Goal: Information Seeking & Learning: Learn about a topic

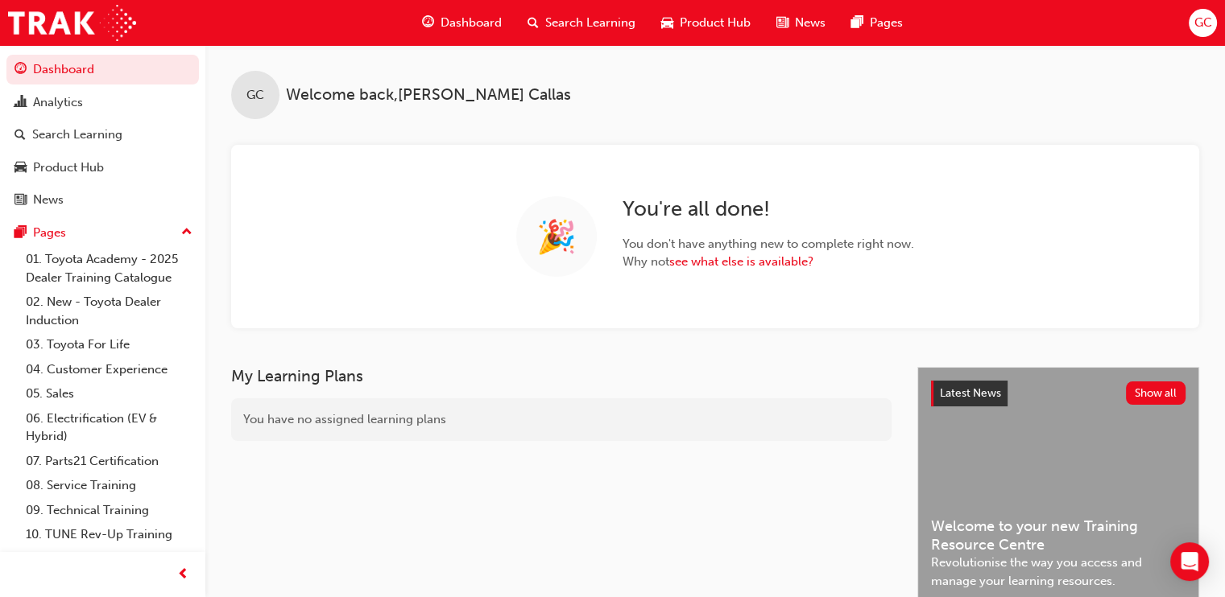
click at [573, 25] on span "Search Learning" at bounding box center [590, 23] width 90 height 19
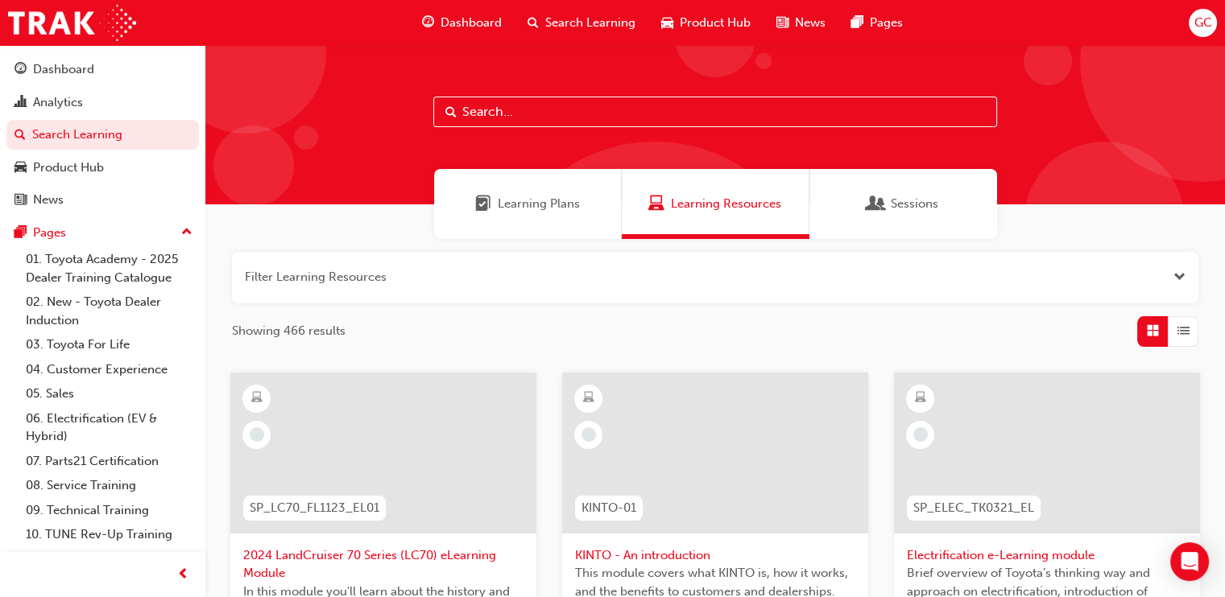
click at [525, 107] on input "text" at bounding box center [715, 112] width 564 height 31
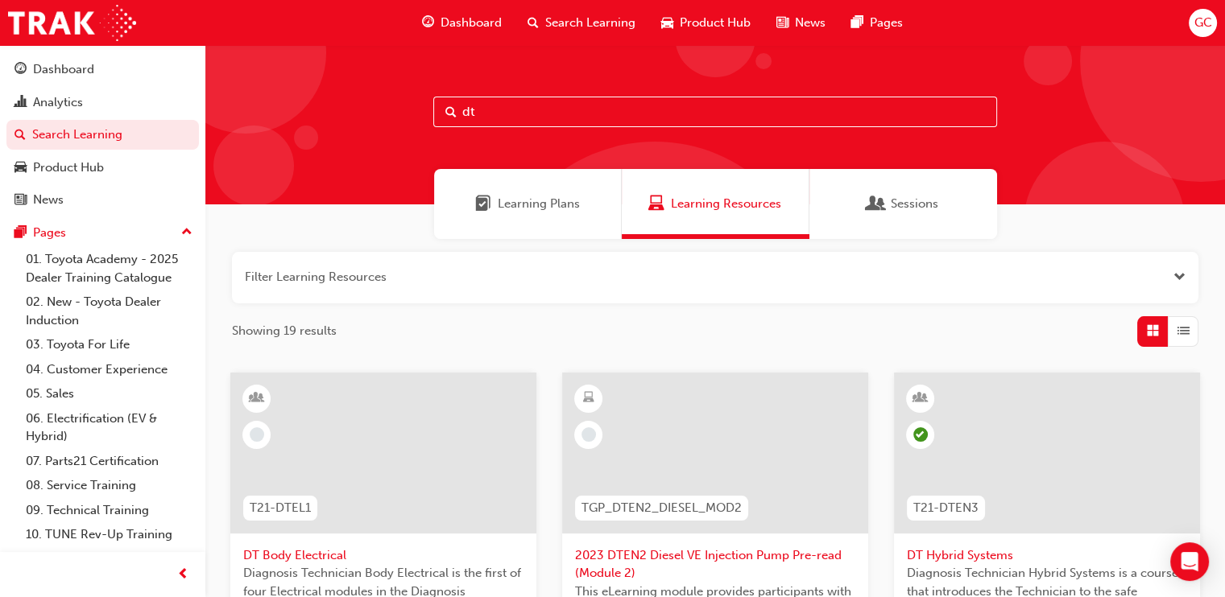
drag, startPoint x: 526, startPoint y: 106, endPoint x: 697, endPoint y: 207, distance: 198.8
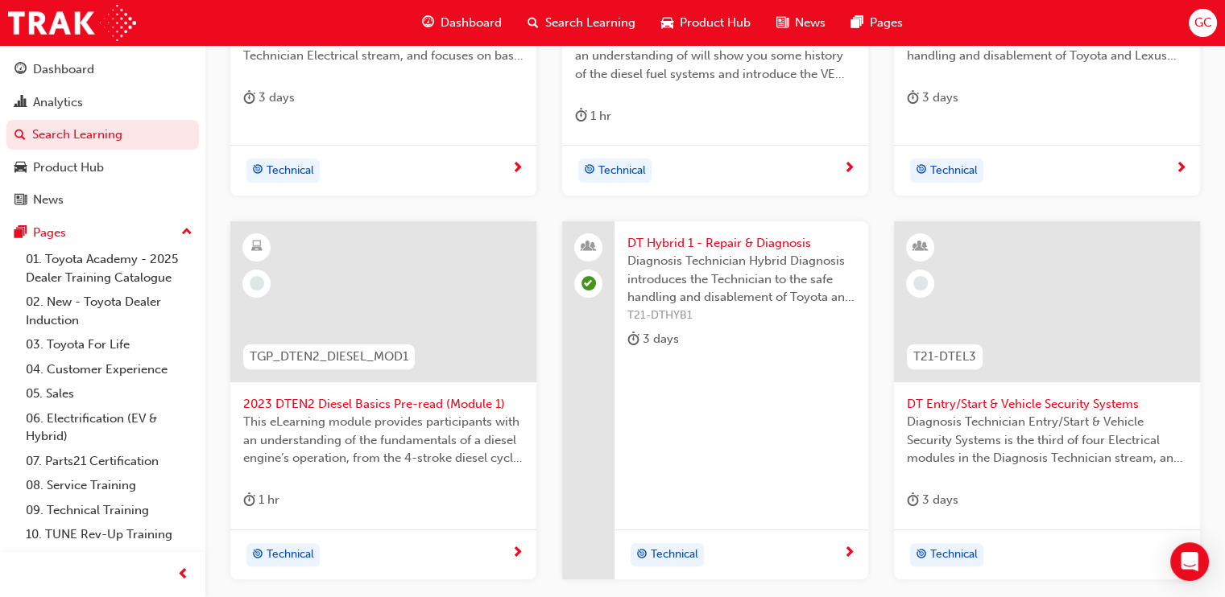
scroll to position [732, 0]
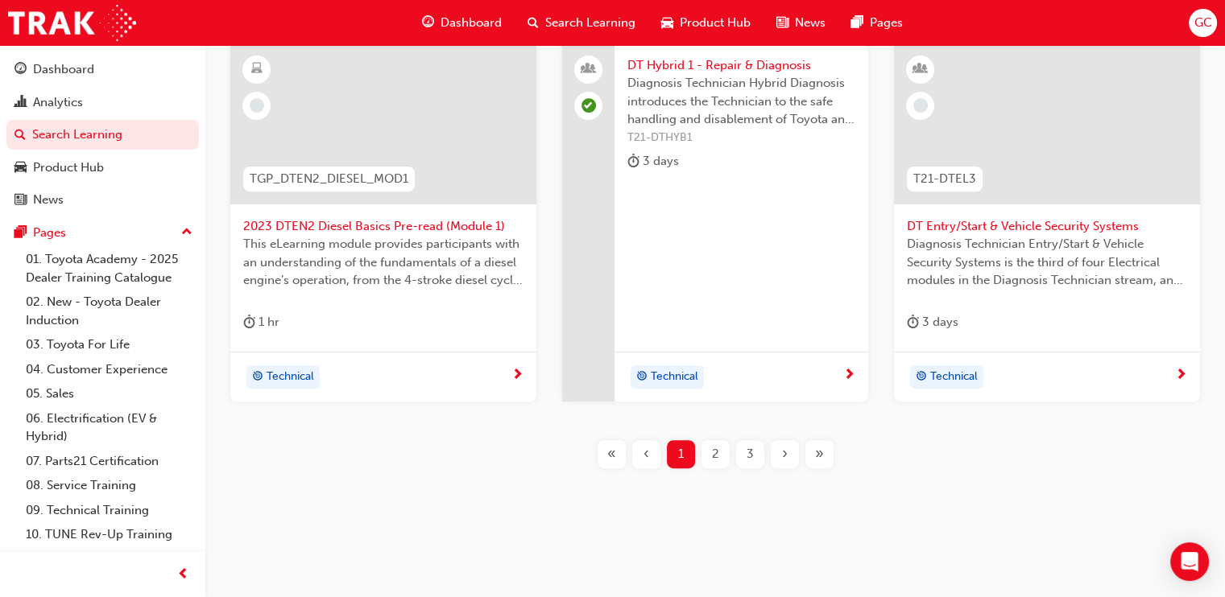
type input "dt"
click at [785, 448] on span "›" at bounding box center [785, 454] width 6 height 19
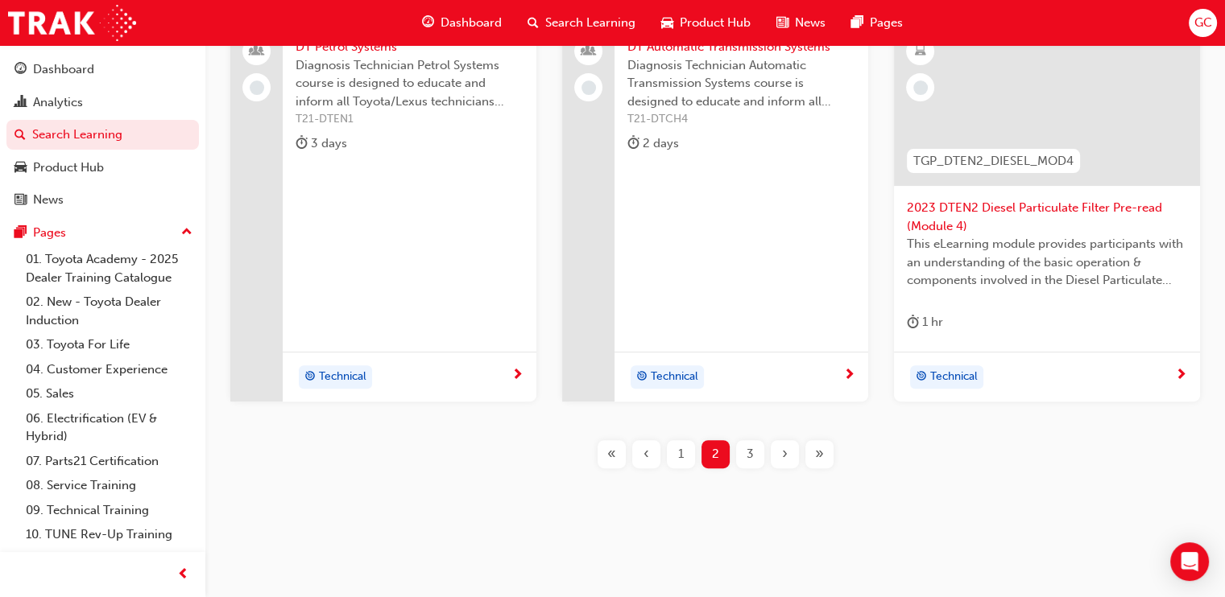
click at [785, 448] on span "›" at bounding box center [785, 454] width 6 height 19
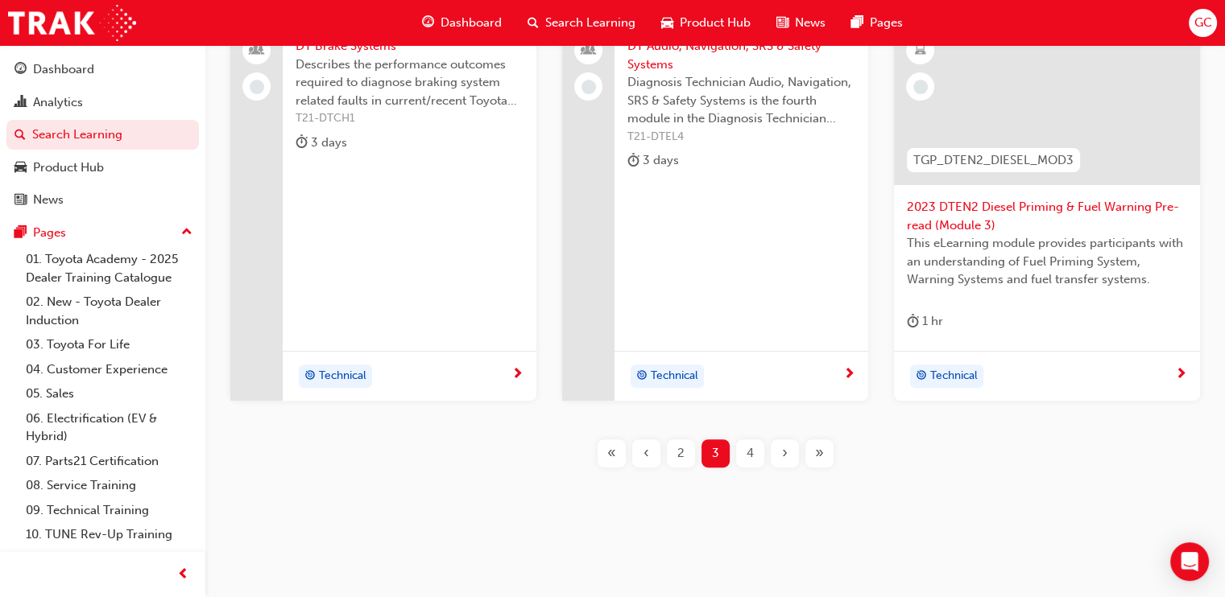
click at [785, 448] on span "›" at bounding box center [785, 453] width 6 height 19
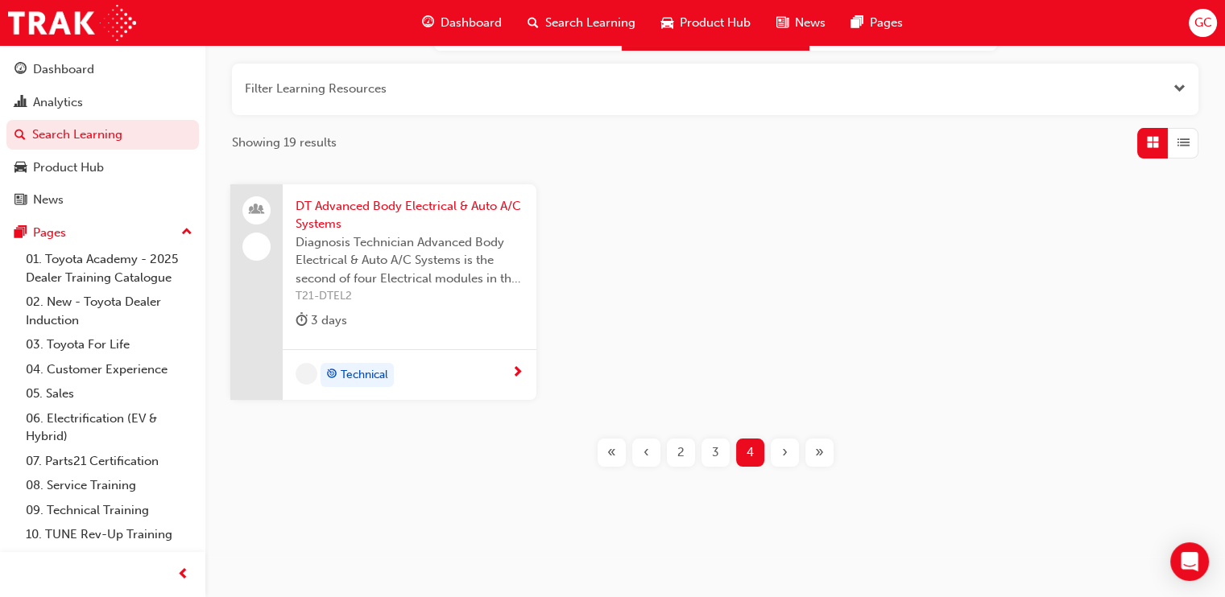
scroll to position [187, 0]
click at [461, 200] on span "DT Advanced Body Electrical & Auto A/C Systems" at bounding box center [409, 217] width 228 height 36
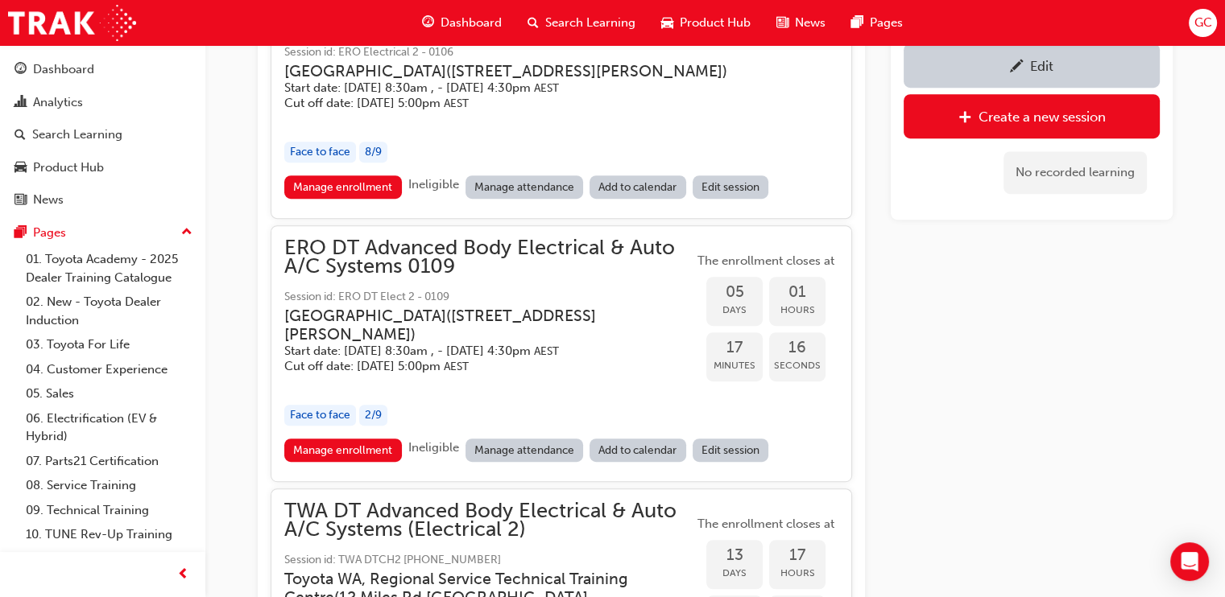
scroll to position [986, 0]
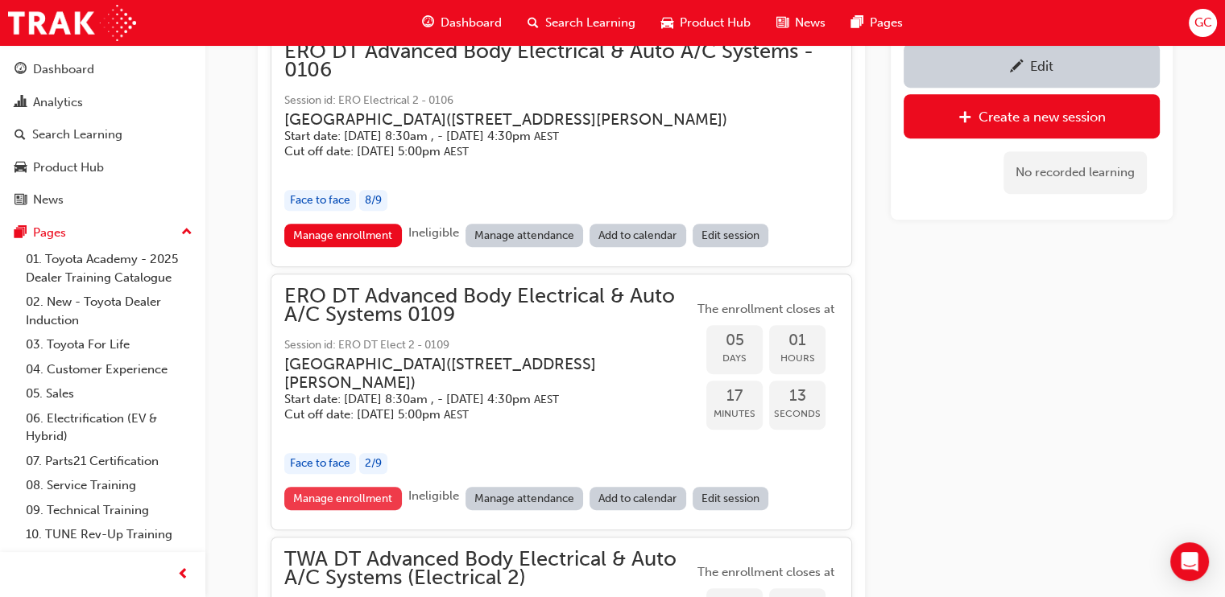
click at [353, 510] on link "Manage enrollment" at bounding box center [343, 498] width 118 height 23
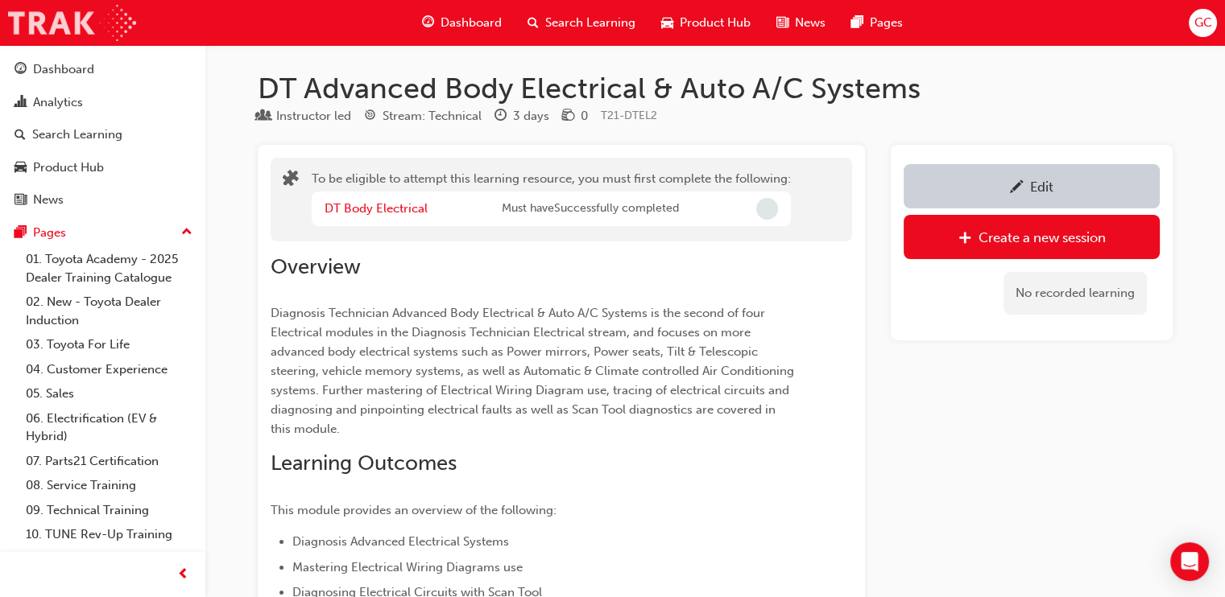
scroll to position [986, 0]
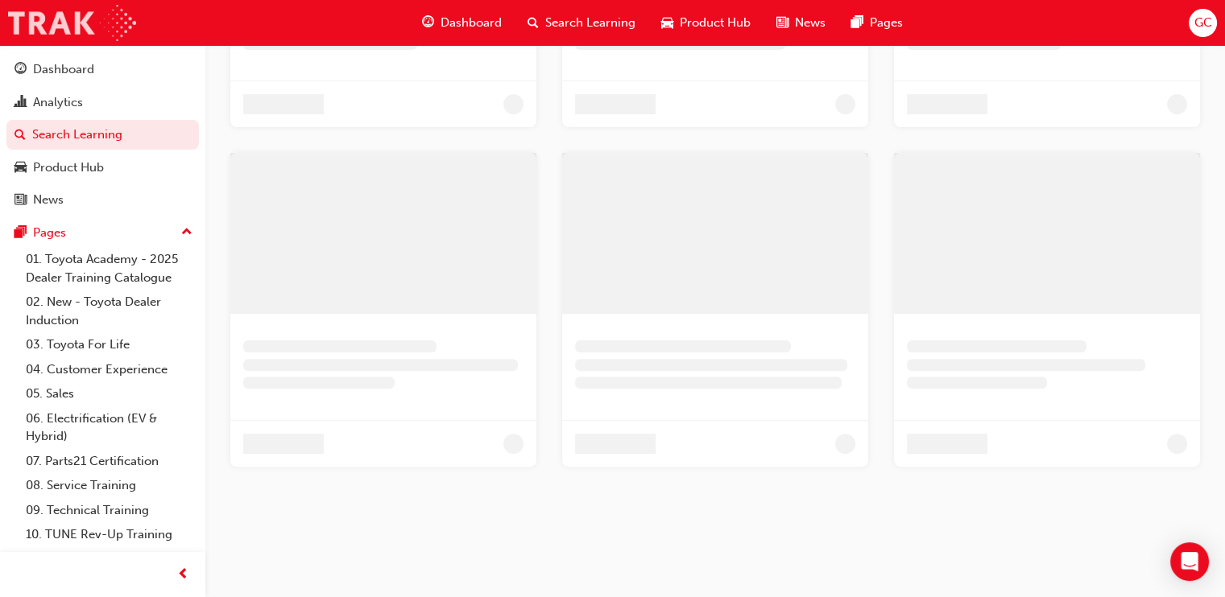
scroll to position [187, 0]
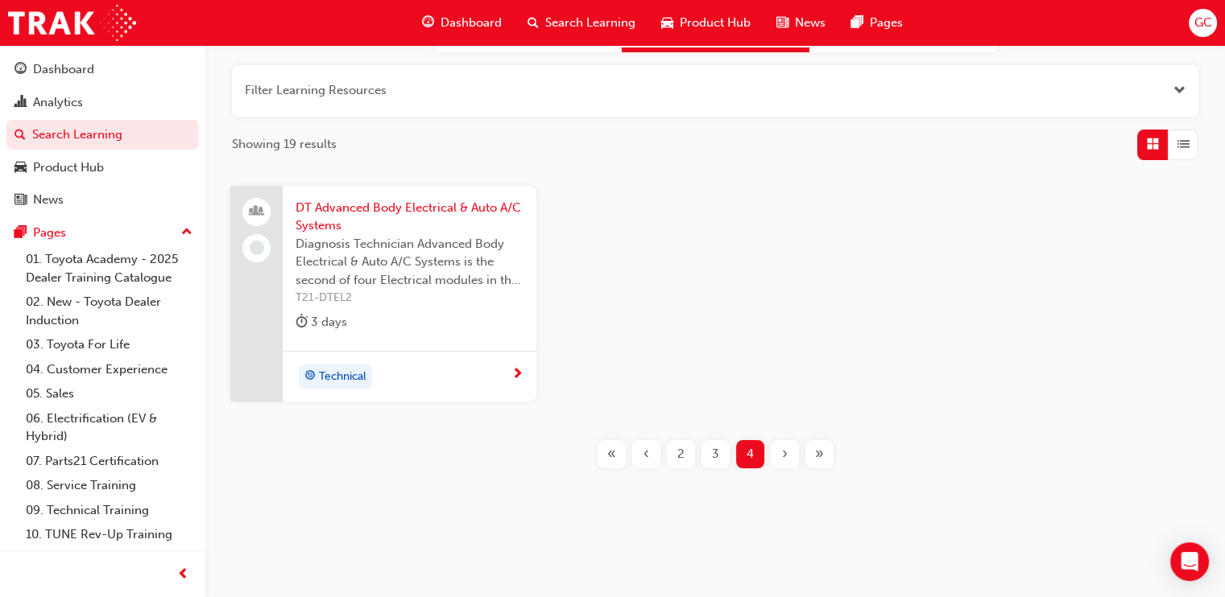
click at [721, 445] on div "3" at bounding box center [715, 454] width 28 height 28
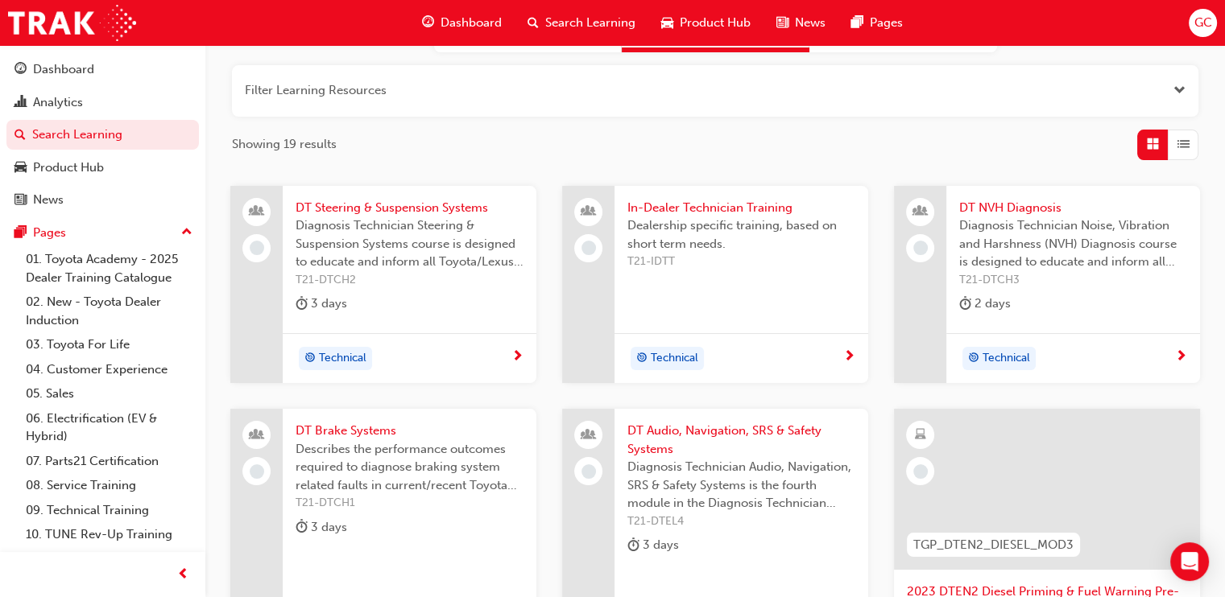
scroll to position [572, 0]
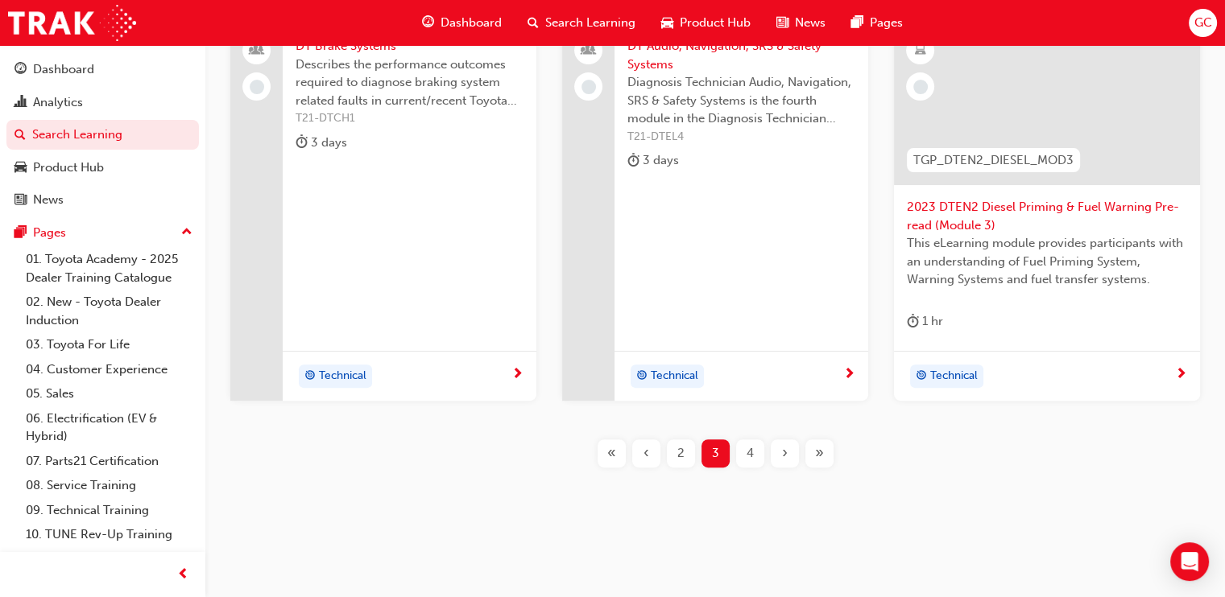
click at [686, 447] on div "2" at bounding box center [681, 454] width 28 height 28
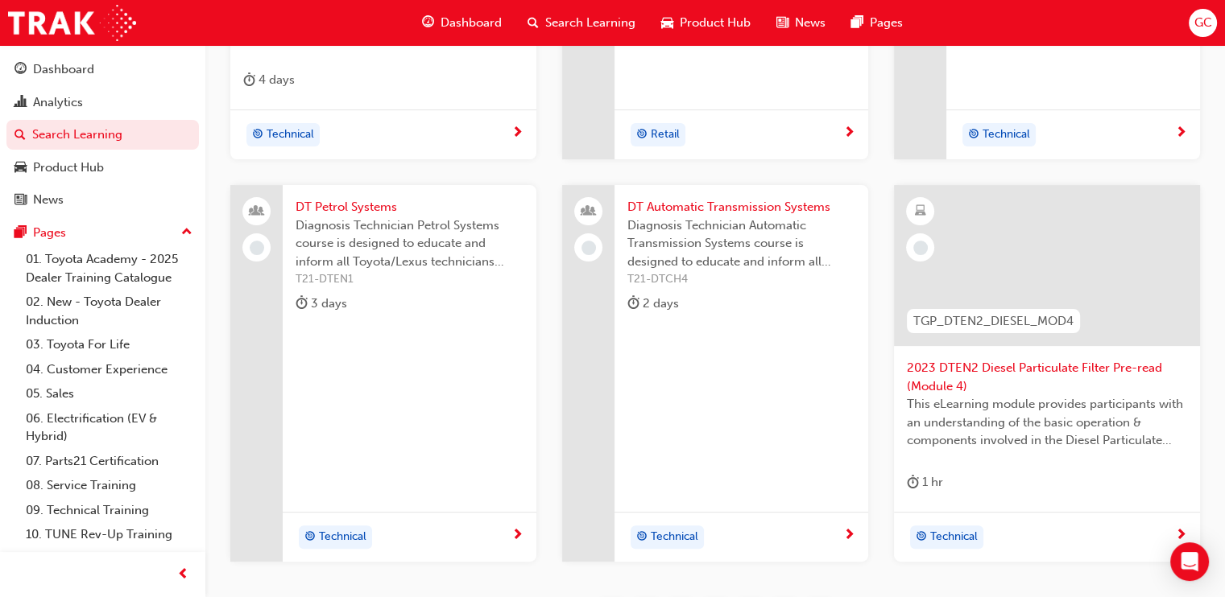
scroll to position [48, 0]
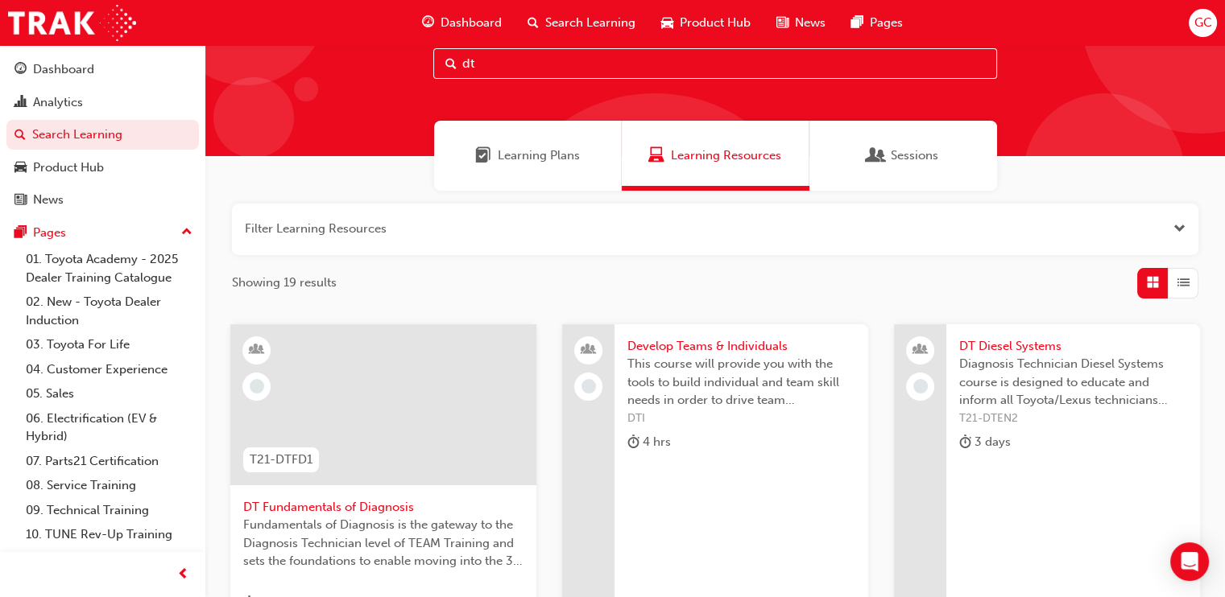
click at [314, 498] on span "DT Fundamentals of Diagnosis" at bounding box center [383, 507] width 280 height 19
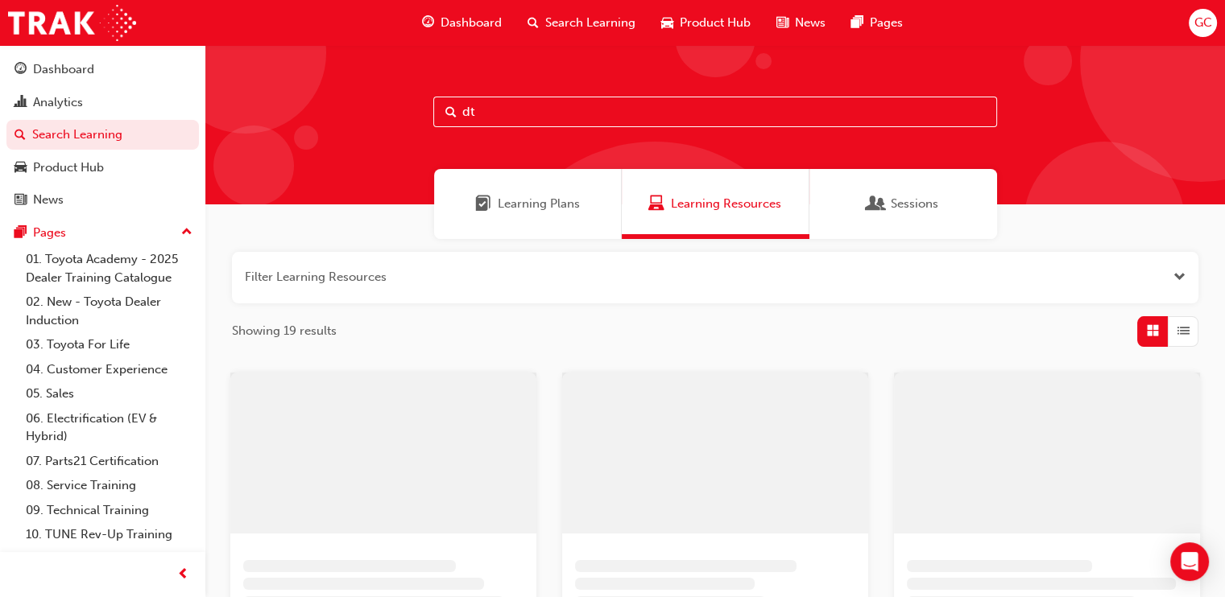
scroll to position [48, 0]
